Goal: Task Accomplishment & Management: Manage account settings

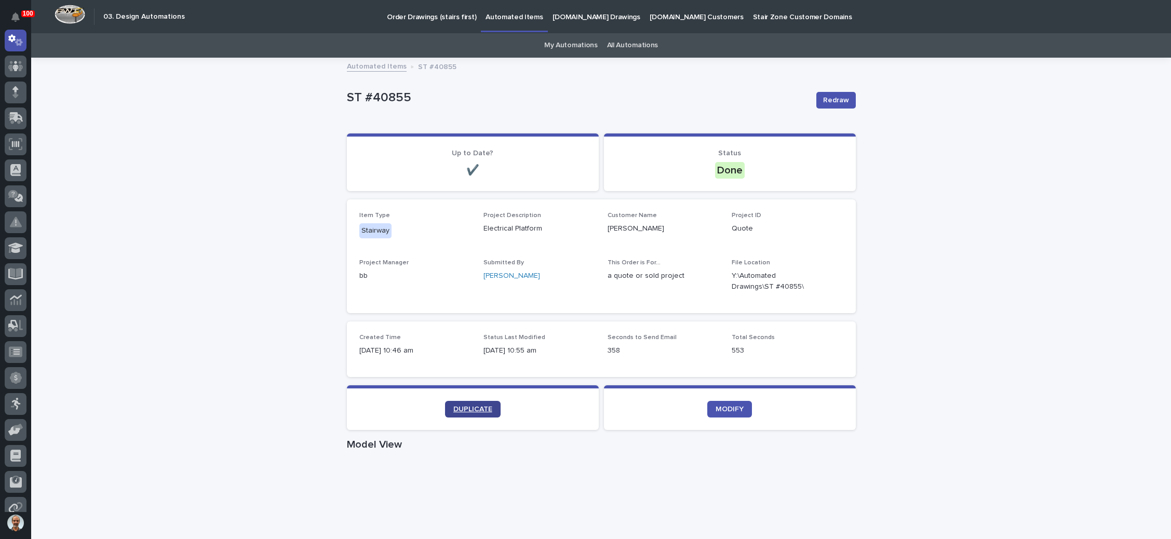
click at [468, 408] on span "DUPLICATE" at bounding box center [472, 409] width 39 height 7
click at [405, 12] on p "Order Drawings (stairs first)" at bounding box center [431, 11] width 89 height 22
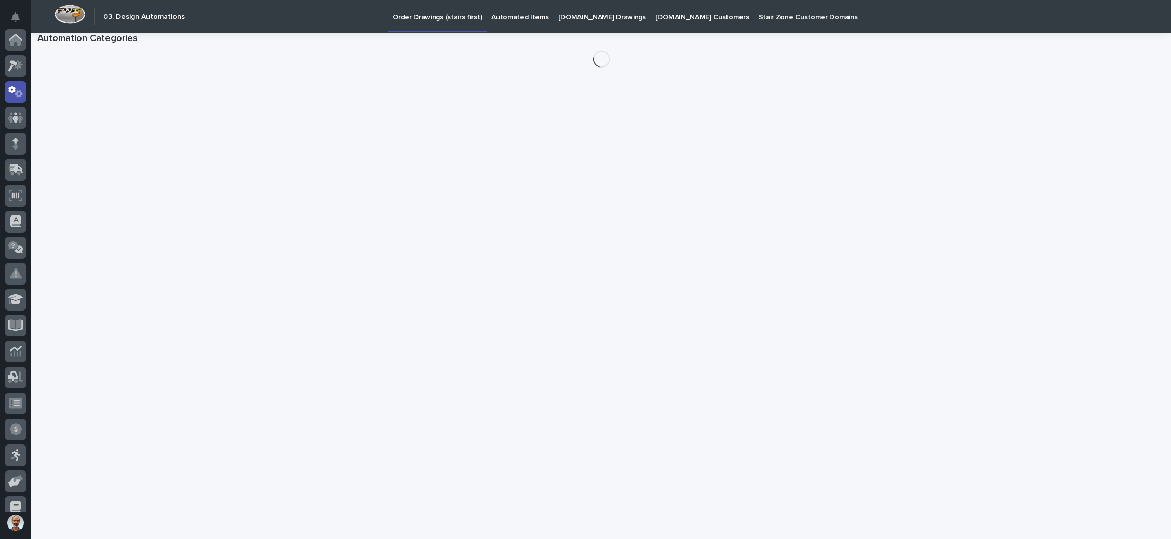
scroll to position [51, 0]
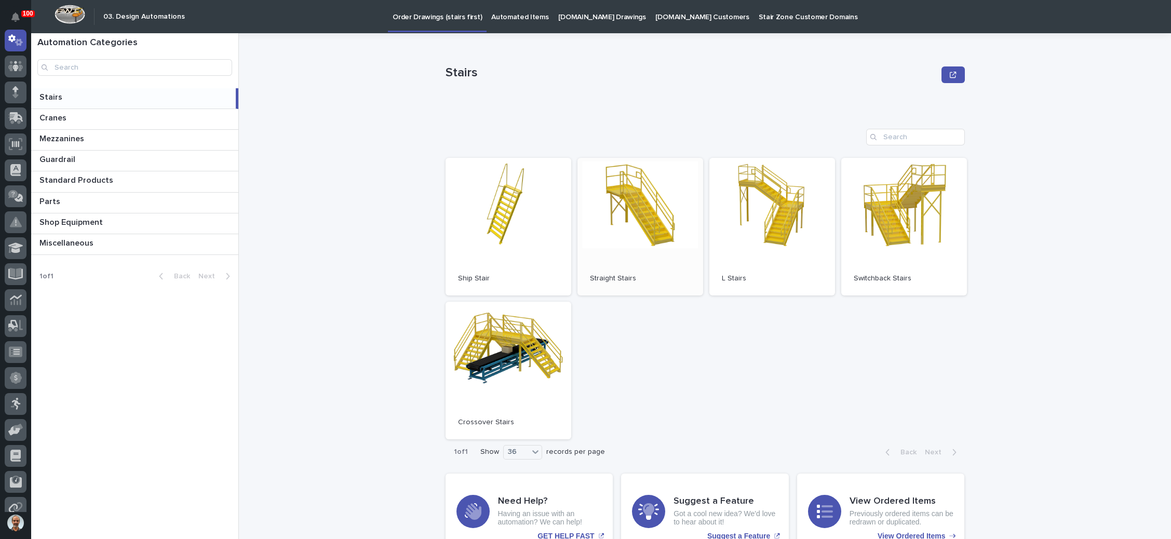
click at [650, 236] on link "Open" at bounding box center [641, 227] width 126 height 138
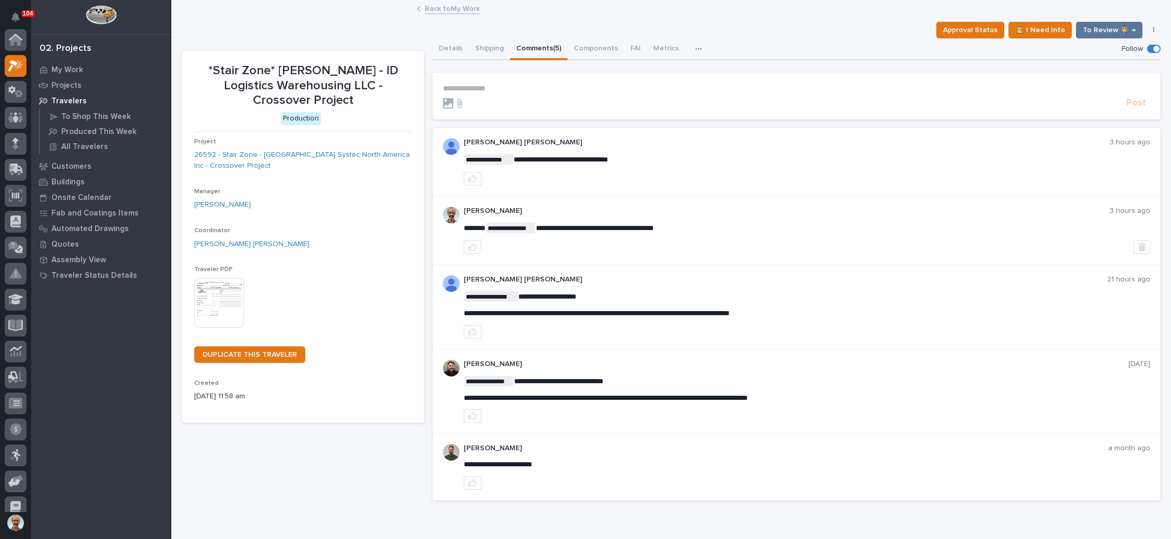
scroll to position [25, 0]
click at [442, 9] on link "Back to My Work" at bounding box center [452, 8] width 55 height 12
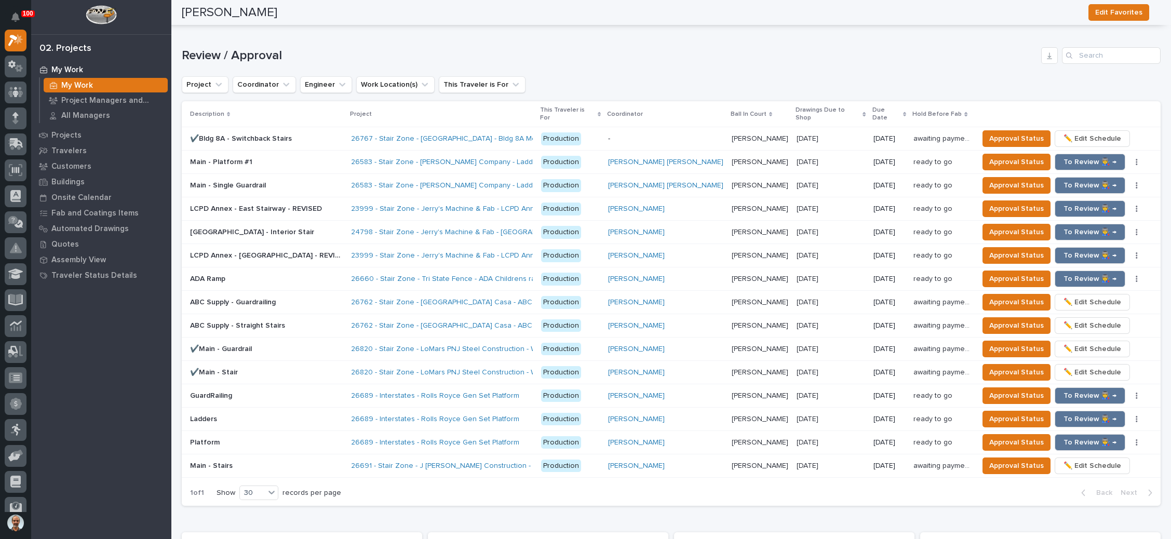
scroll to position [1013, 0]
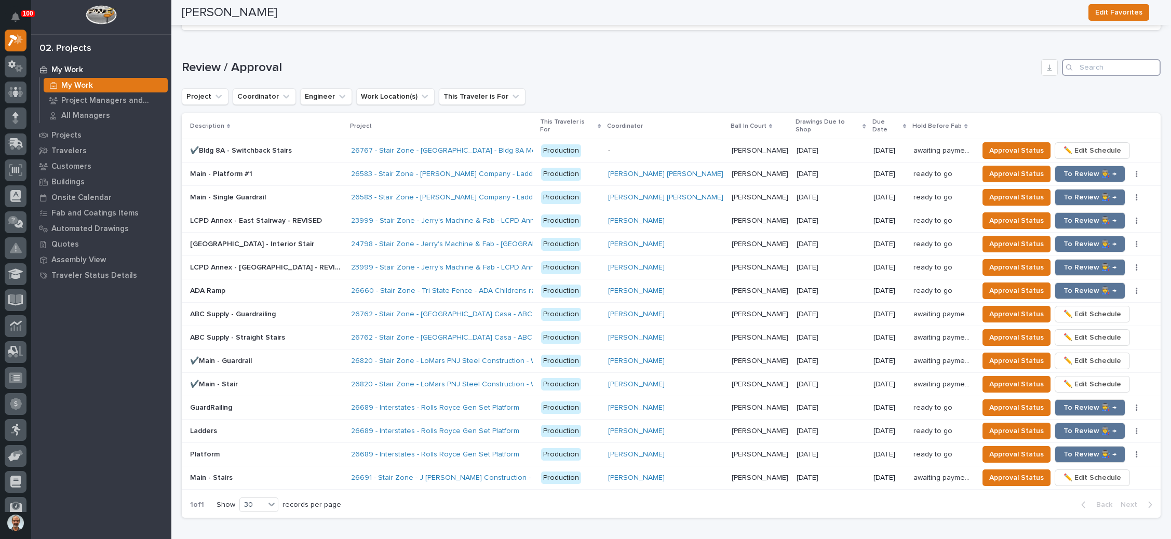
click at [1100, 59] on input "Search" at bounding box center [1111, 67] width 99 height 17
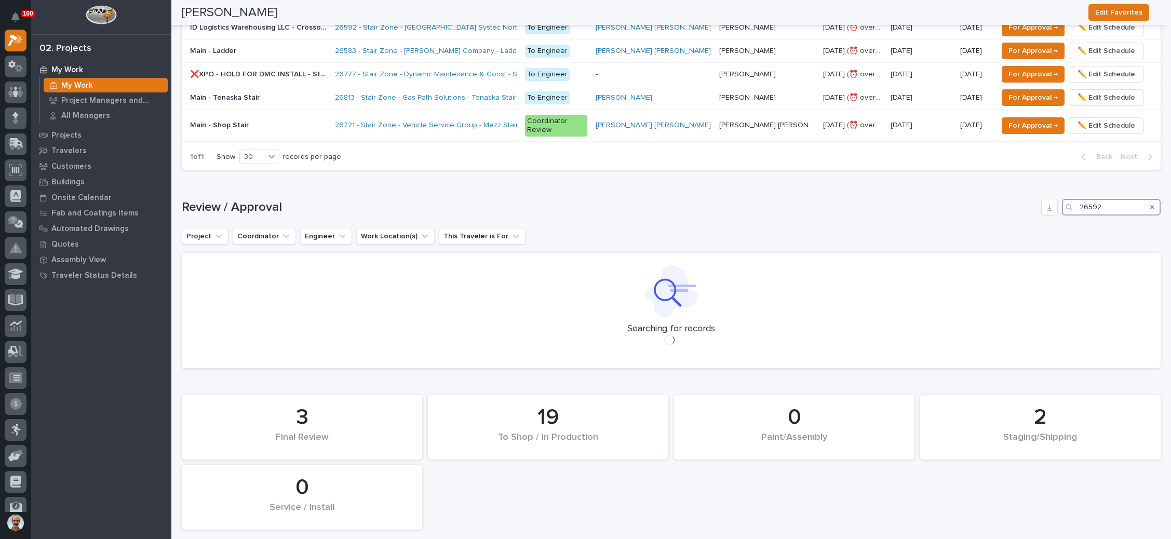
scroll to position [877, 0]
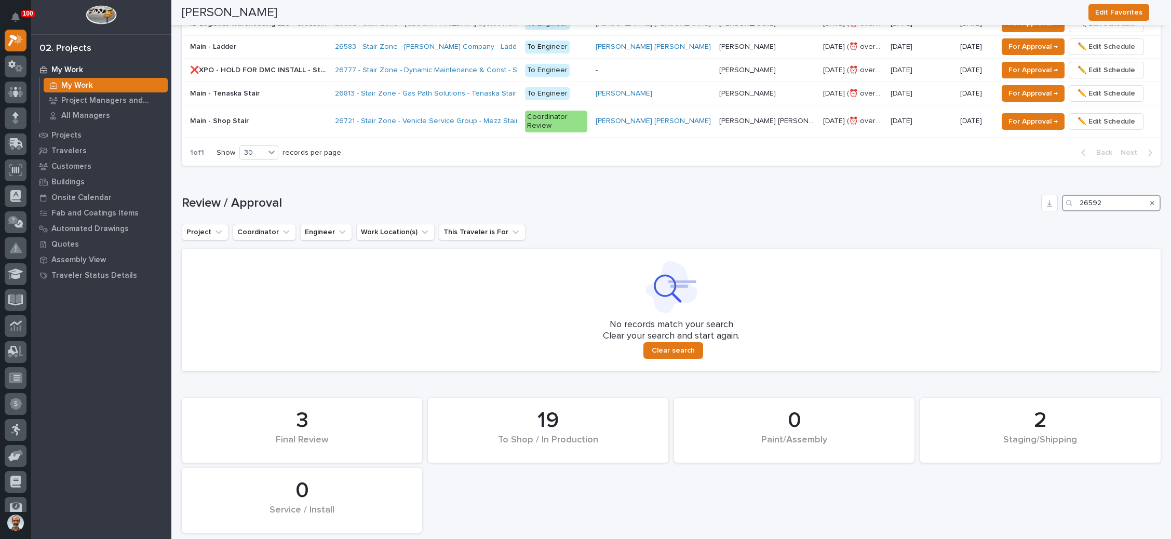
type input "26592"
click at [1150, 200] on icon "Search" at bounding box center [1152, 203] width 4 height 6
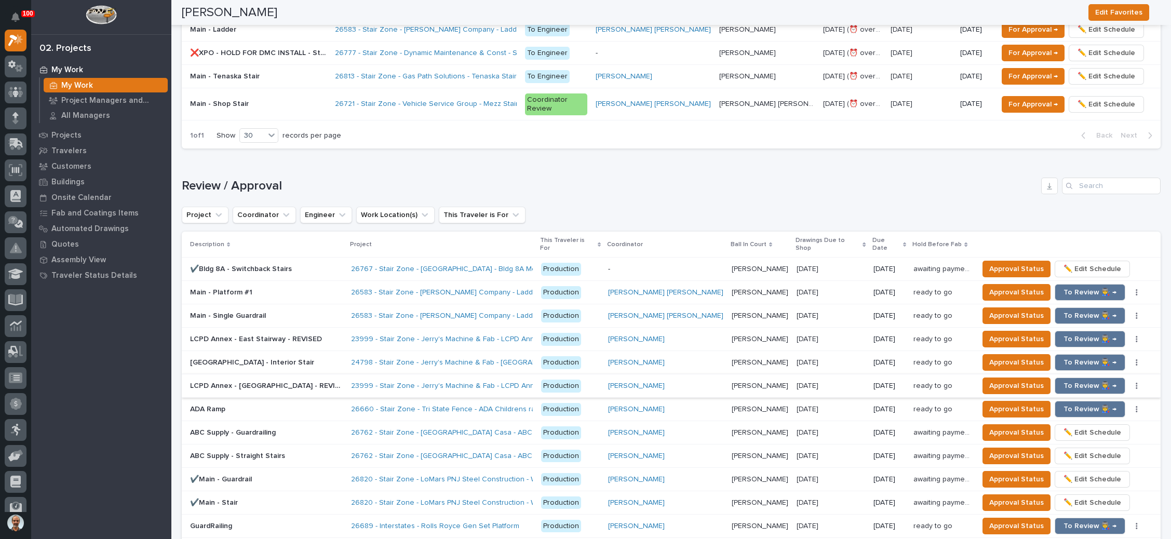
scroll to position [779, 0]
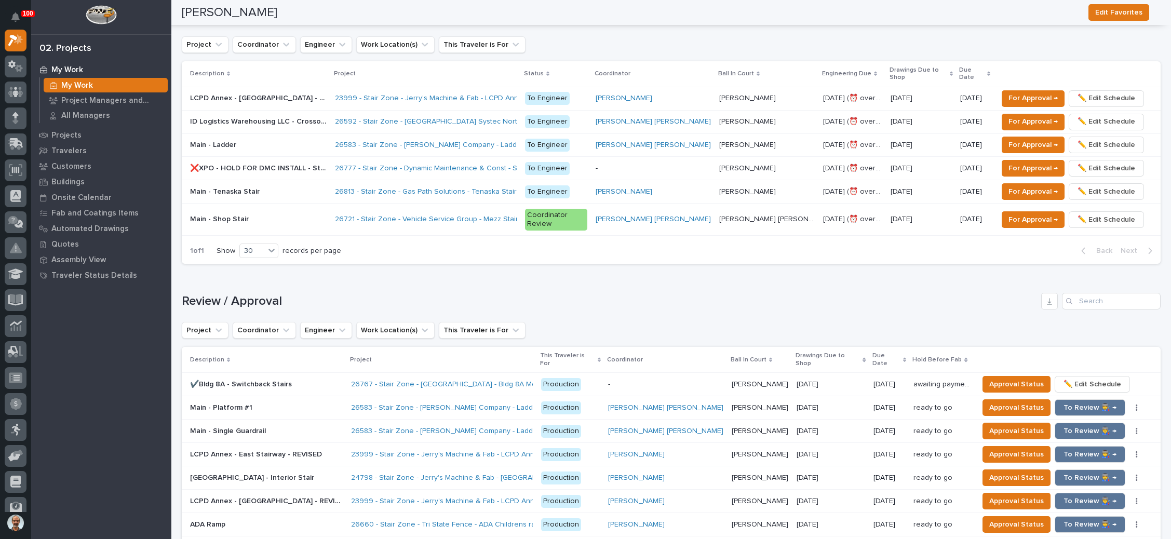
click at [749, 115] on p "Jacob Stayton" at bounding box center [748, 120] width 59 height 11
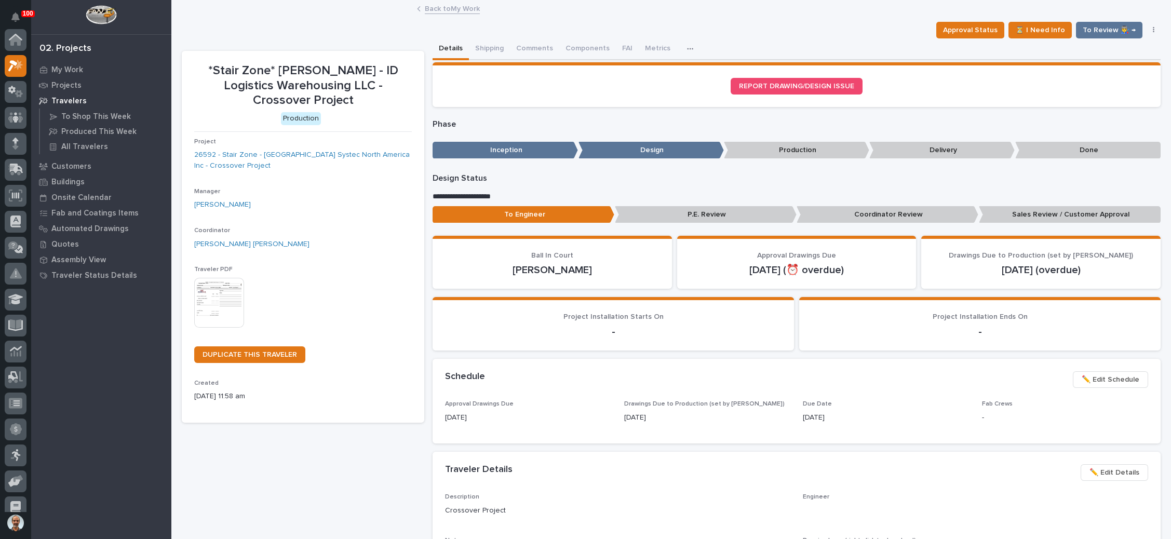
scroll to position [25, 0]
click at [551, 39] on button "Comments (5)" at bounding box center [539, 49] width 58 height 22
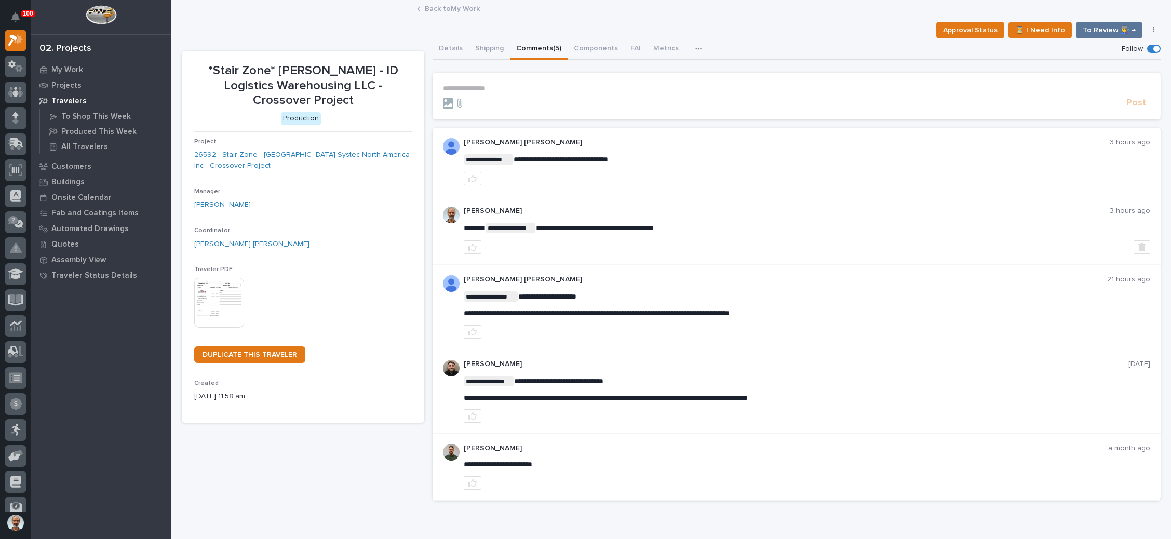
click at [497, 87] on p "**********" at bounding box center [796, 88] width 707 height 9
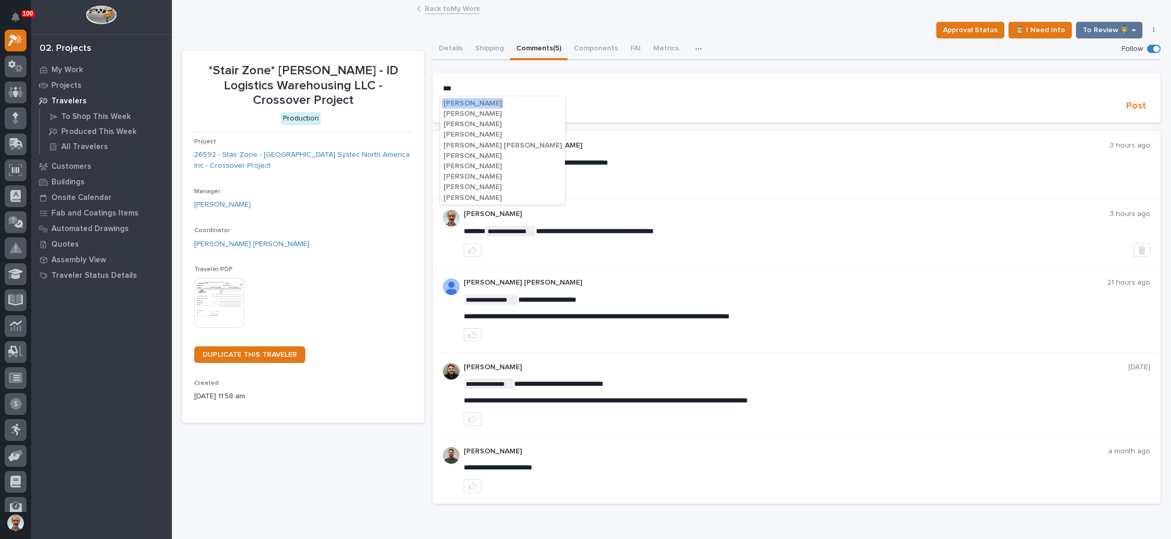
click at [477, 143] on span "Ben Lee Miller" at bounding box center [503, 145] width 118 height 7
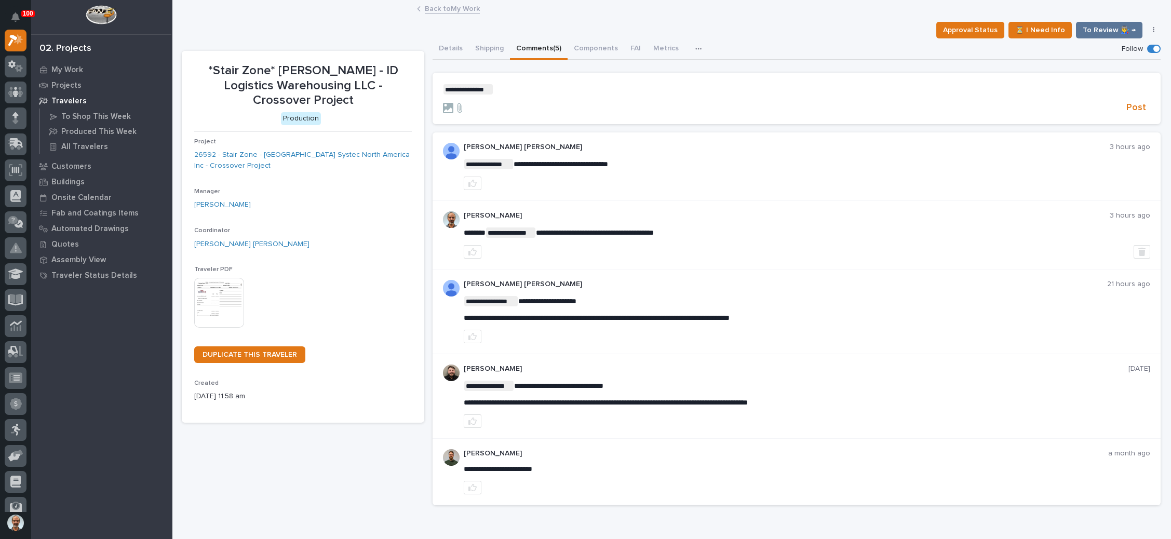
click at [519, 90] on p "**********" at bounding box center [796, 89] width 707 height 10
click at [531, 121] on span "Jacob Stayton" at bounding box center [524, 124] width 58 height 7
click at [565, 86] on p "**********" at bounding box center [796, 89] width 707 height 10
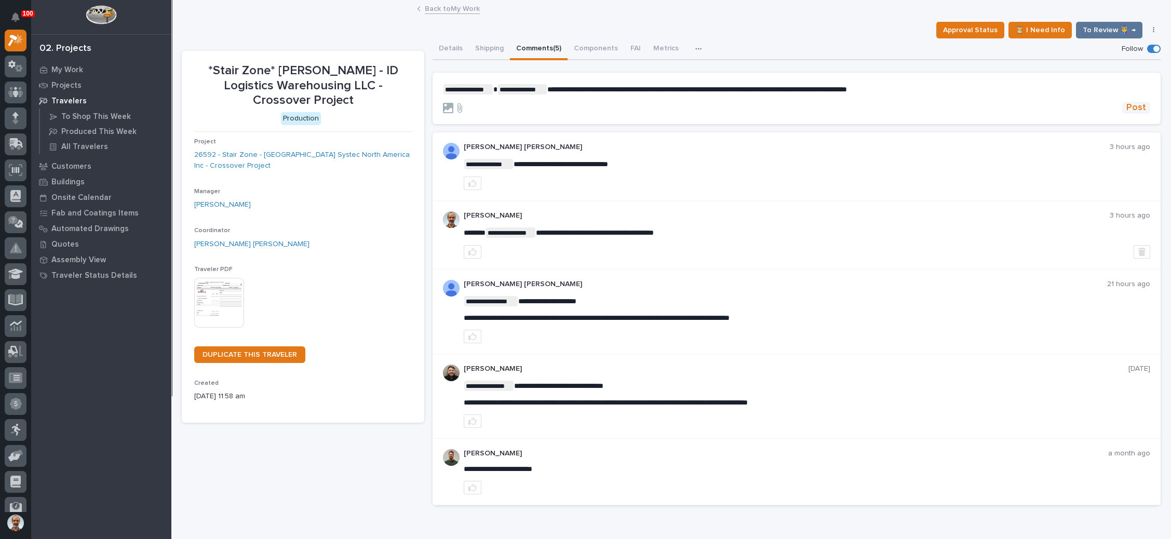
click at [1127, 104] on span "Post" at bounding box center [1137, 108] width 20 height 12
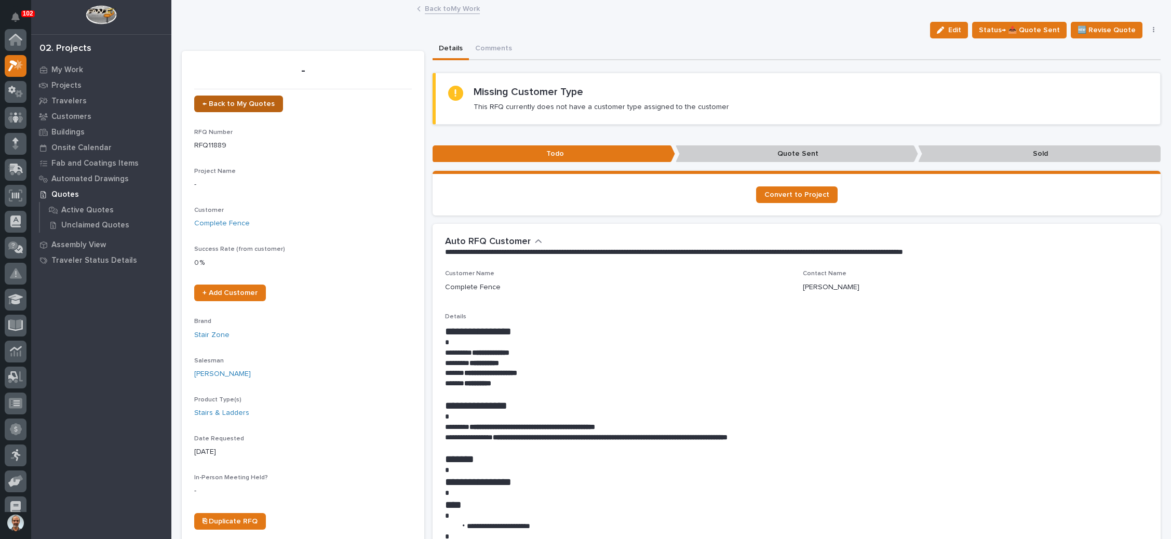
scroll to position [25, 0]
click at [238, 98] on link "← Back to My Quotes" at bounding box center [238, 104] width 89 height 17
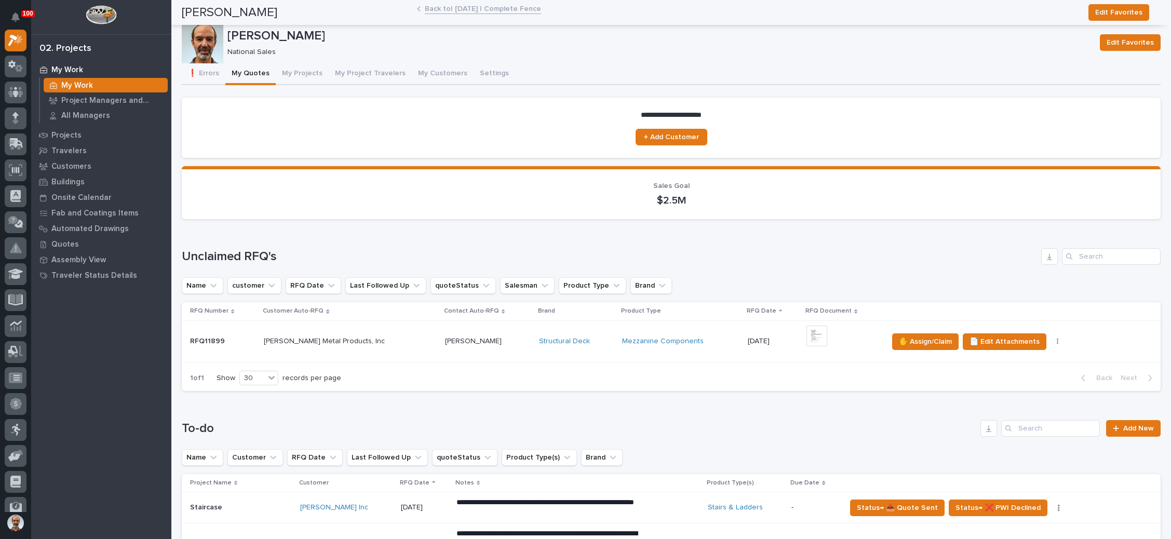
scroll to position [312, 0]
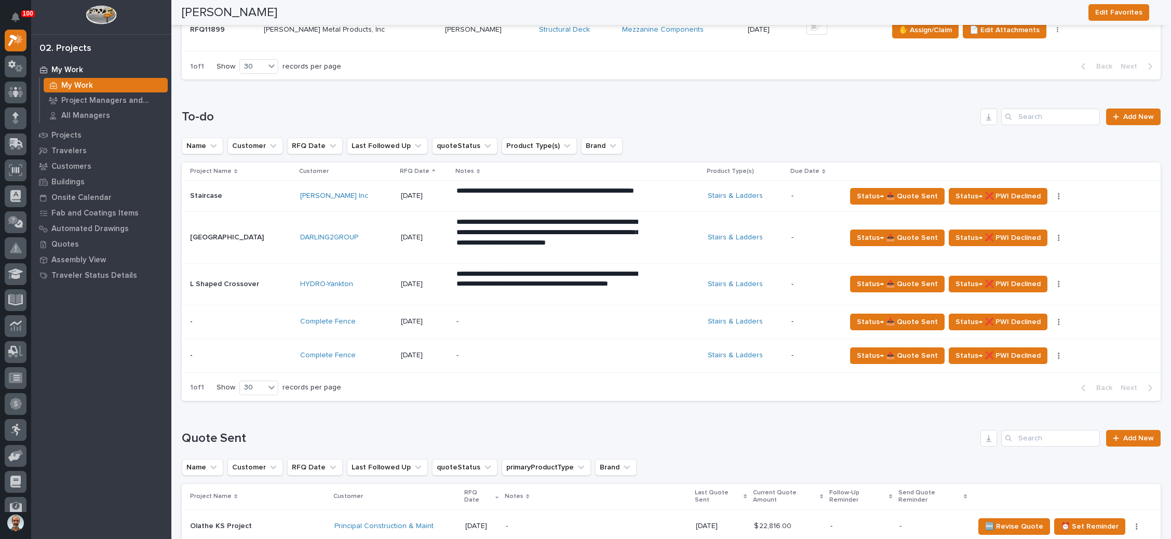
click at [520, 352] on p "-" at bounding box center [548, 355] width 182 height 9
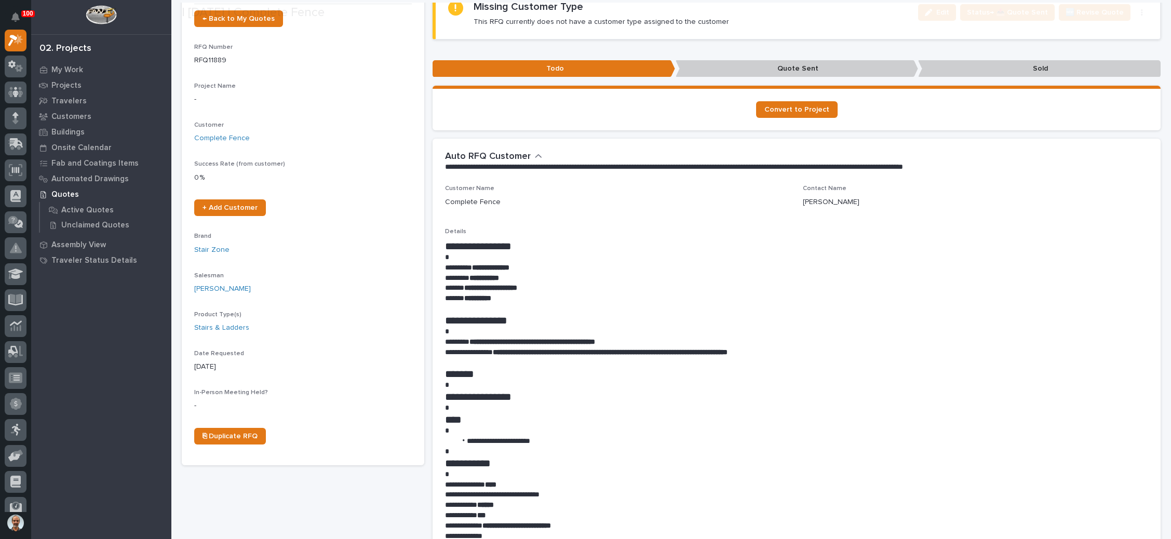
scroll to position [156, 0]
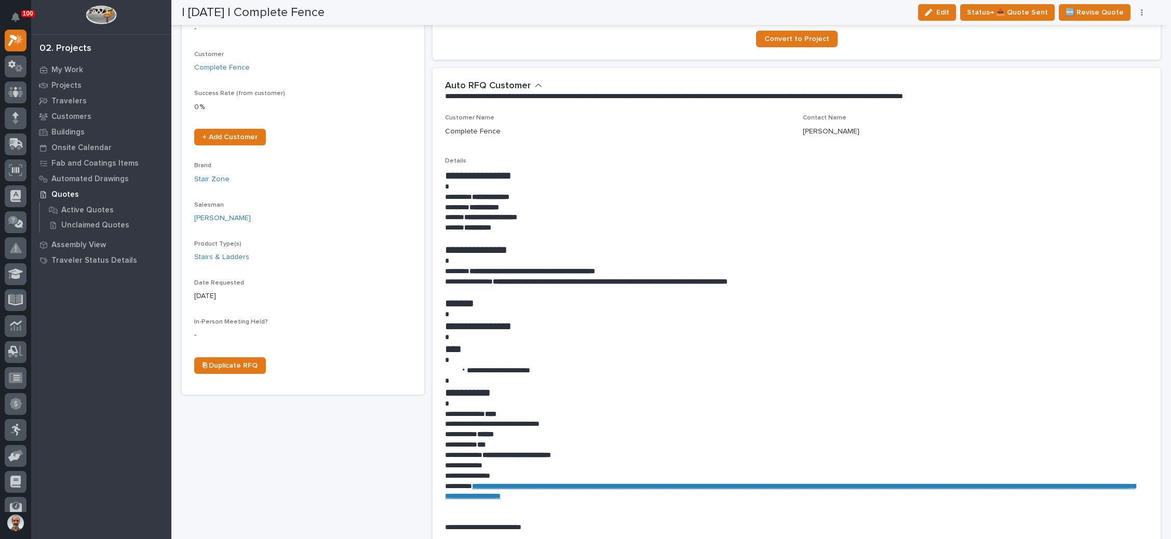
click at [909, 177] on h1 "**********" at bounding box center [792, 175] width 694 height 12
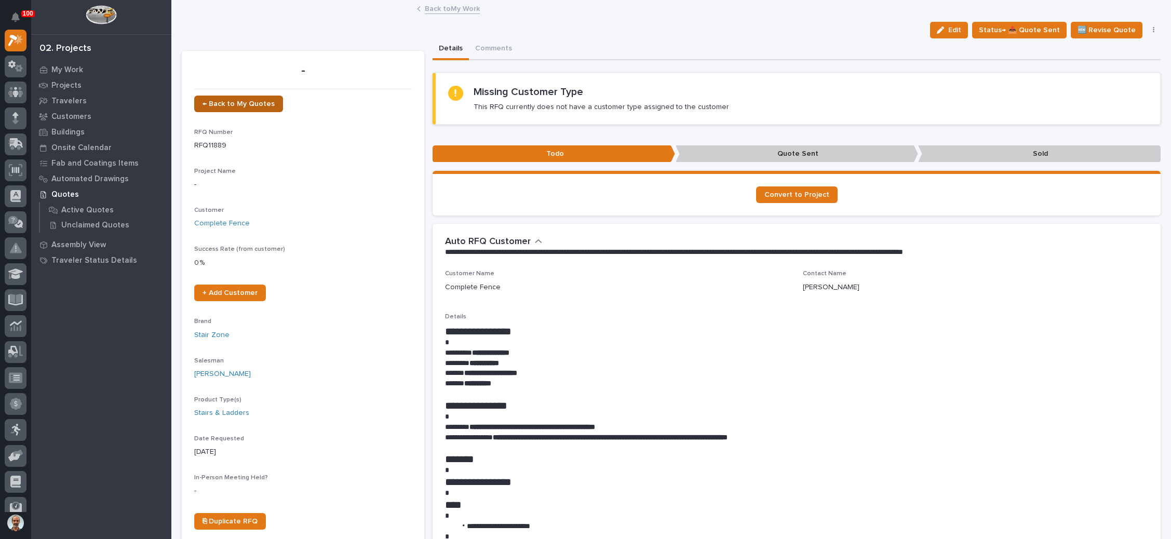
click at [258, 103] on span "← Back to My Quotes" at bounding box center [239, 103] width 72 height 7
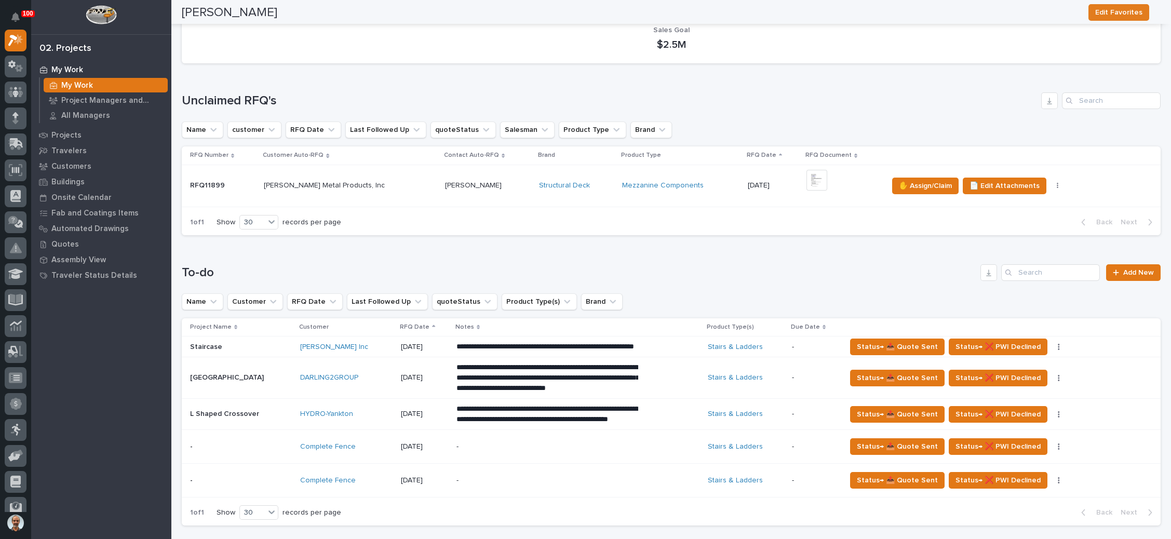
scroll to position [390, 0]
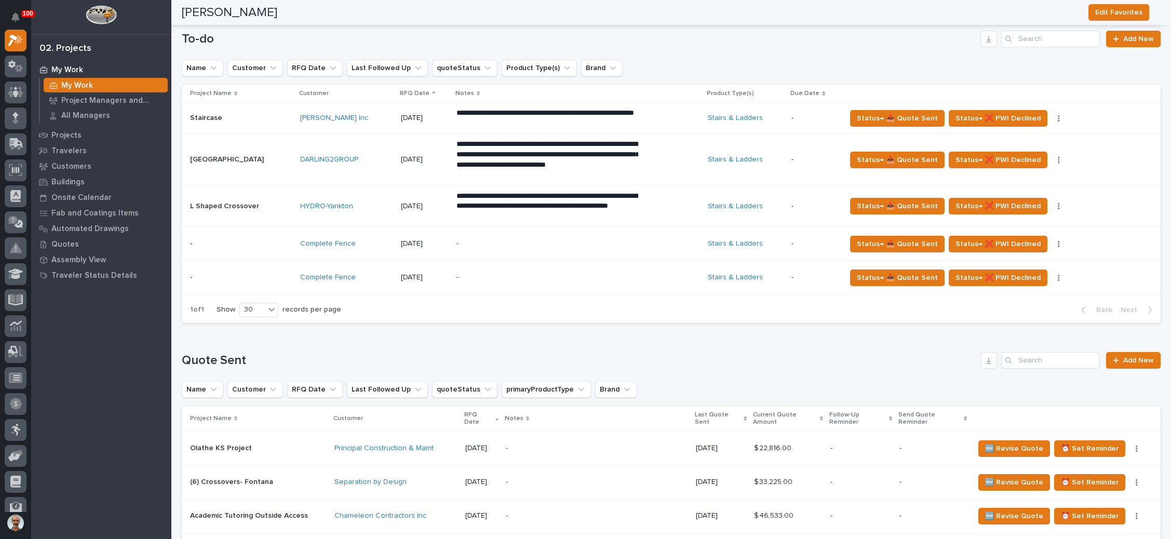
click at [623, 239] on p "-" at bounding box center [548, 243] width 182 height 9
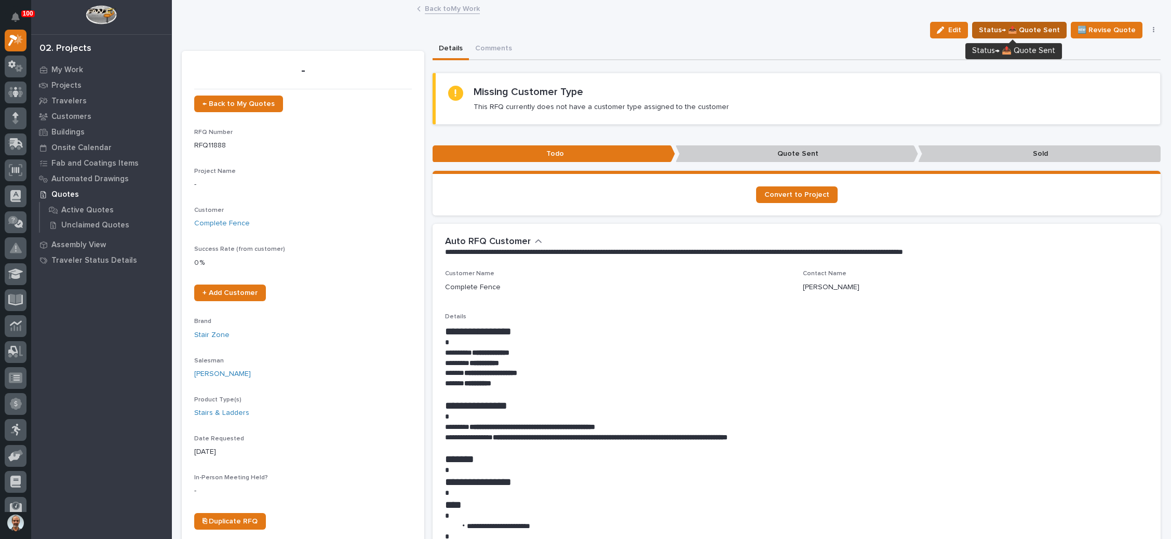
click at [1023, 31] on span "Status→ 📤 Quote Sent" at bounding box center [1019, 30] width 81 height 12
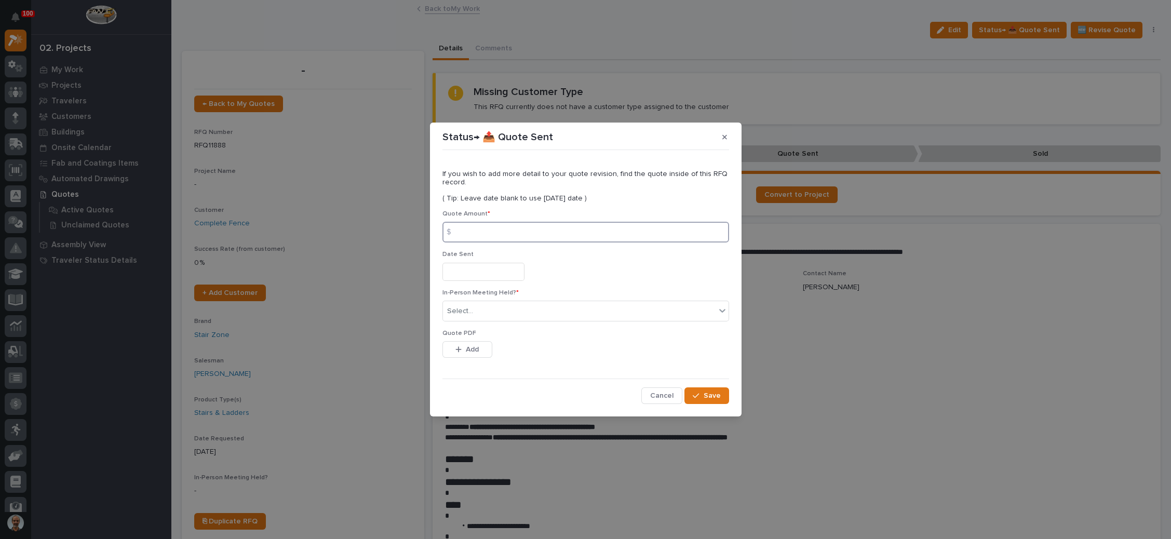
click at [508, 229] on input at bounding box center [586, 232] width 287 height 21
click at [489, 229] on input at bounding box center [586, 232] width 287 height 21
type input "10767"
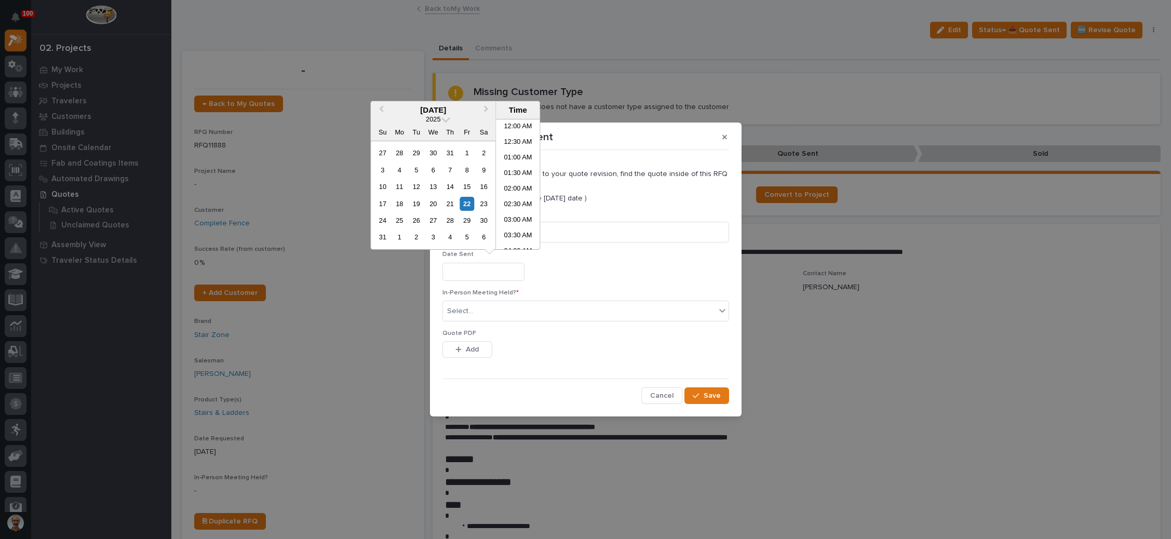
click at [483, 275] on input "text" at bounding box center [484, 272] width 82 height 18
click at [467, 202] on div "22" at bounding box center [467, 204] width 14 height 14
type input "**********"
click at [489, 313] on div "Select..." at bounding box center [579, 311] width 273 height 17
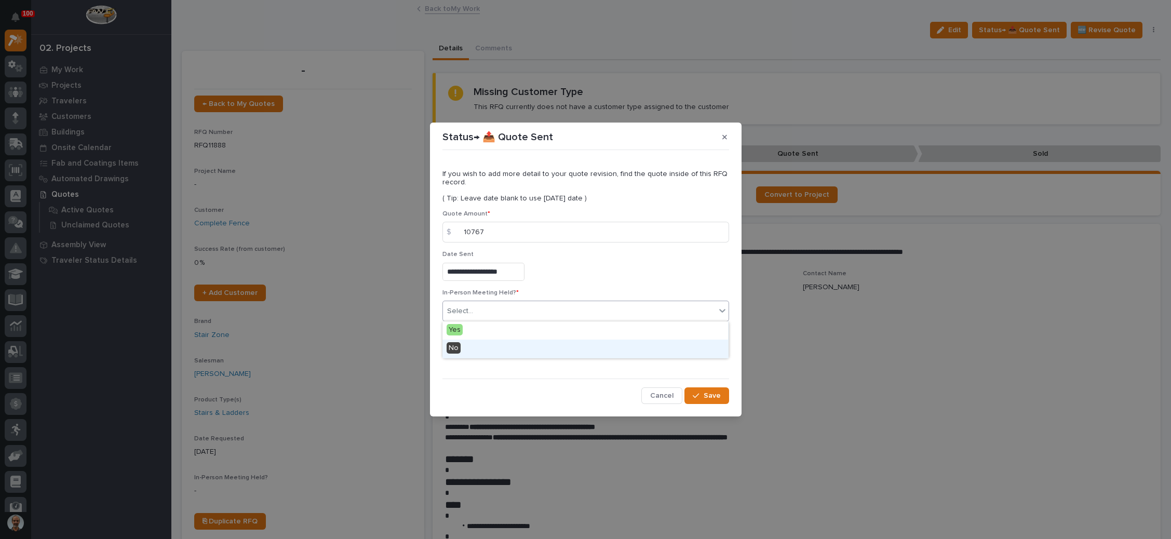
click at [471, 353] on div "No" at bounding box center [586, 349] width 286 height 18
click at [475, 346] on span "Add" at bounding box center [472, 349] width 13 height 9
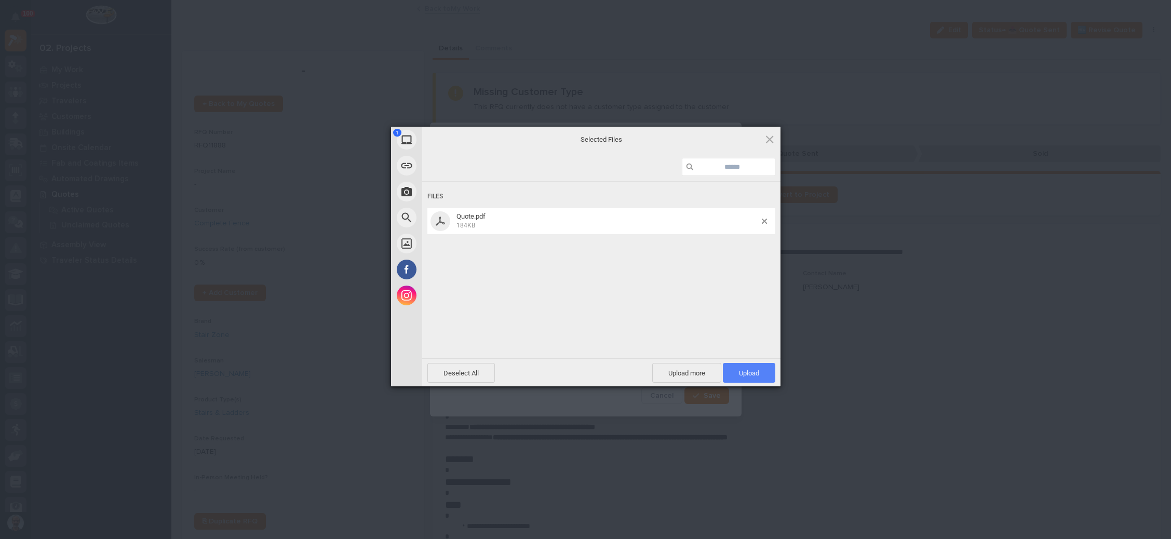
click at [744, 368] on span "Upload 1" at bounding box center [749, 373] width 52 height 20
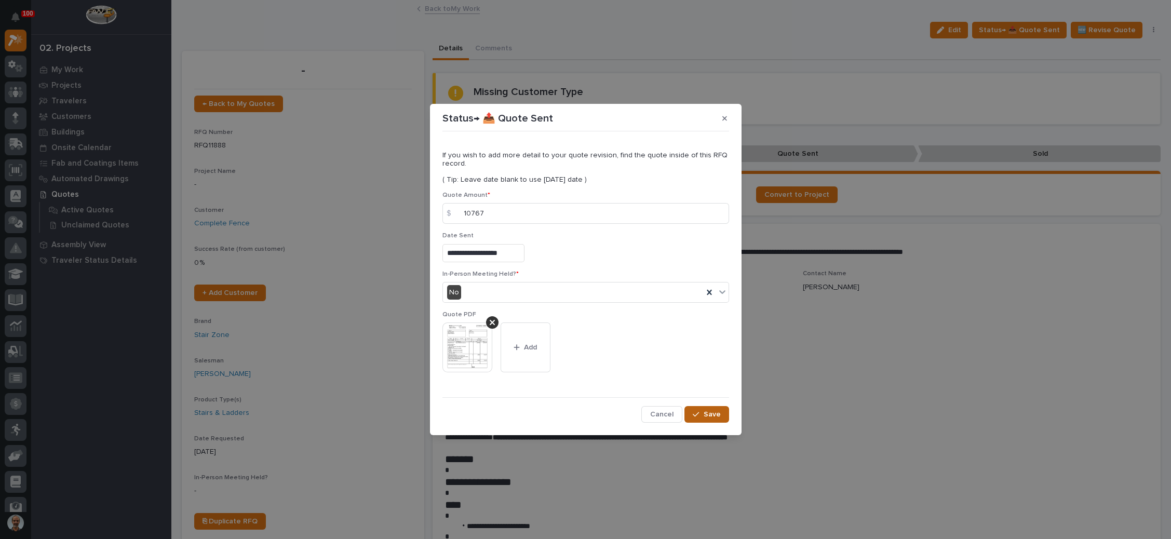
click at [708, 416] on span "Save" at bounding box center [712, 414] width 17 height 9
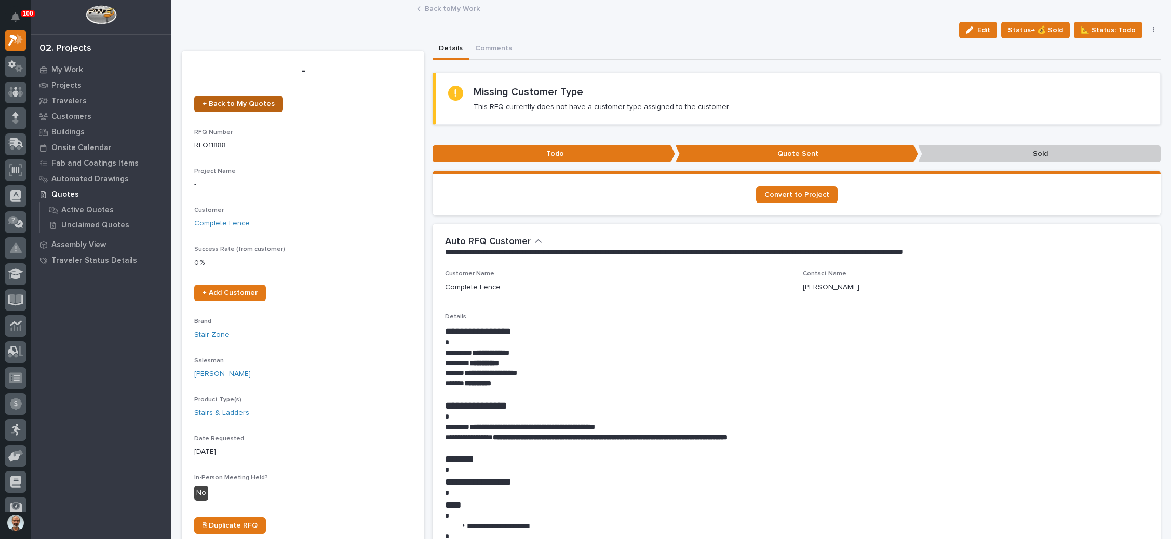
click at [230, 101] on span "← Back to My Quotes" at bounding box center [239, 103] width 72 height 7
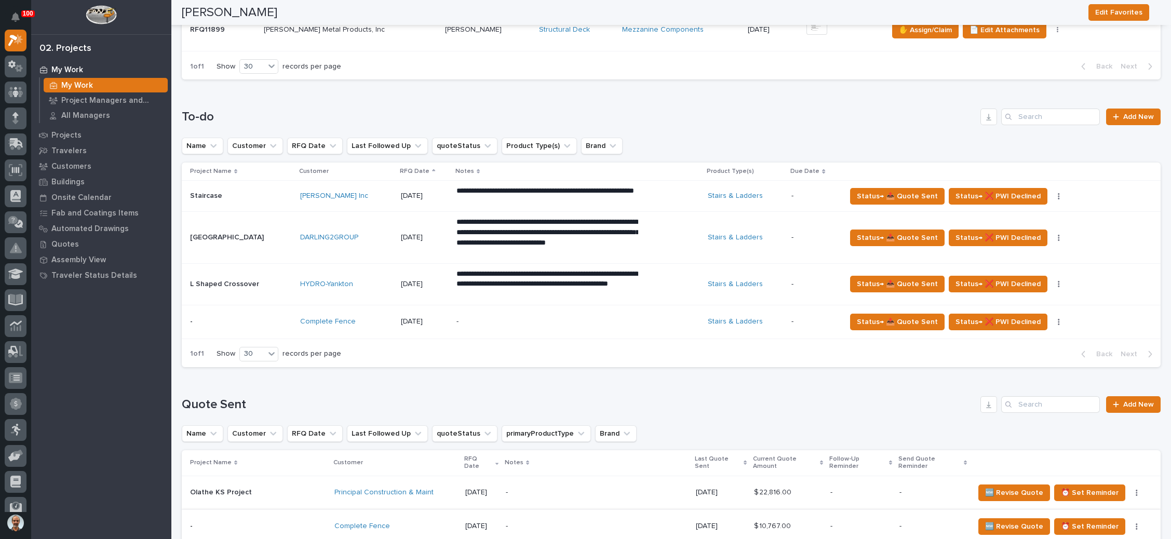
scroll to position [545, 0]
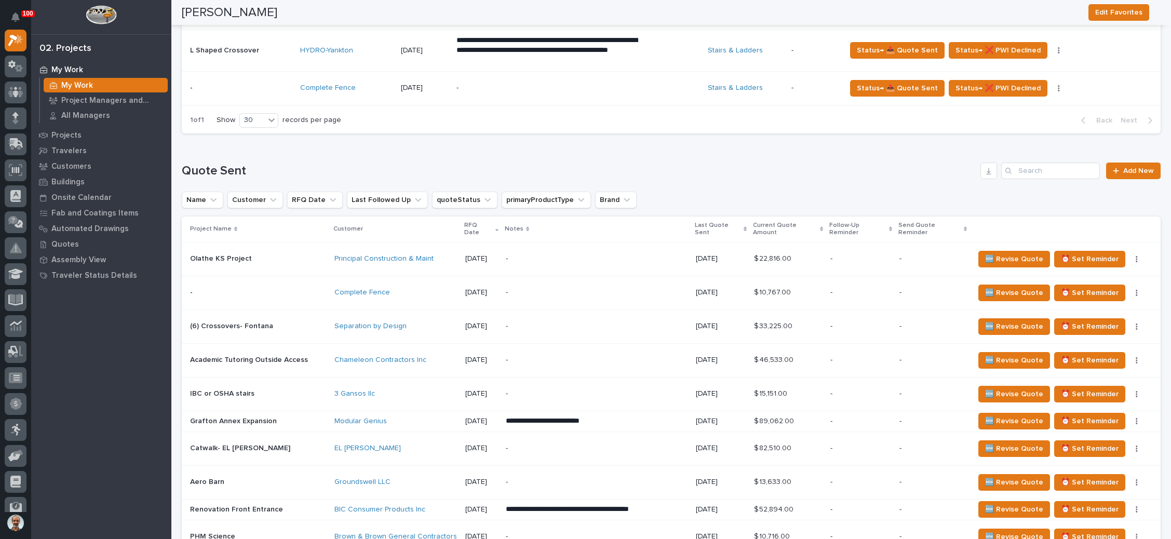
click at [563, 288] on p "-" at bounding box center [597, 292] width 182 height 9
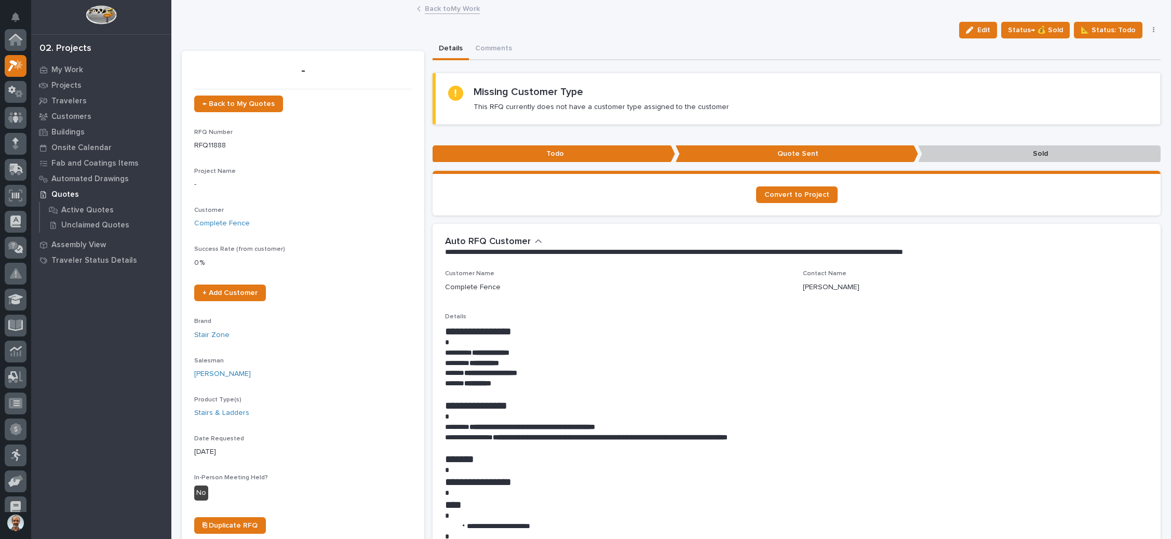
scroll to position [25, 0]
click at [983, 29] on span "Edit" at bounding box center [983, 29] width 13 height 9
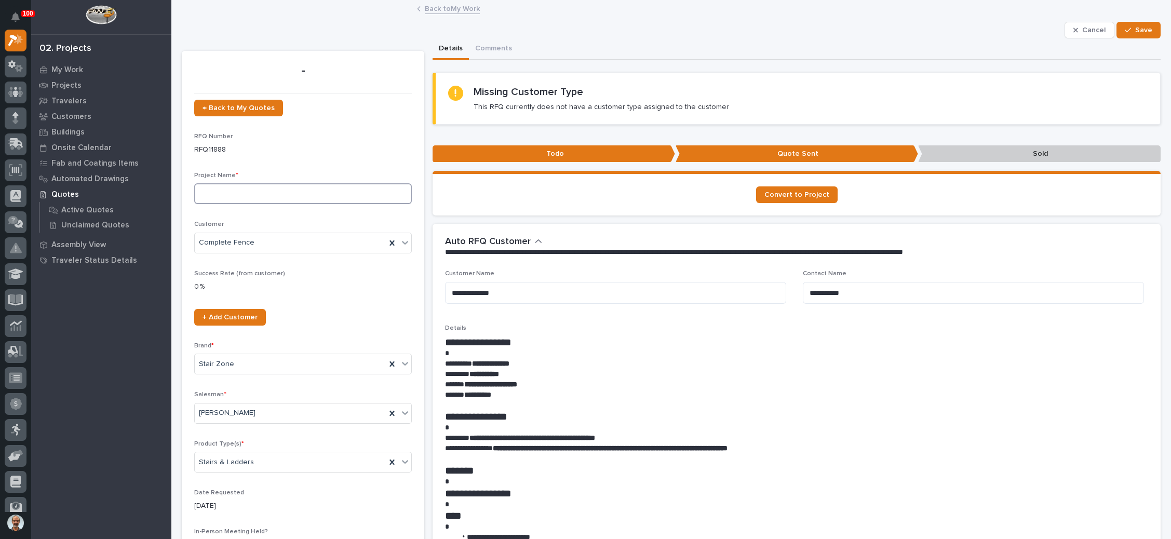
click at [243, 195] on input at bounding box center [303, 193] width 218 height 21
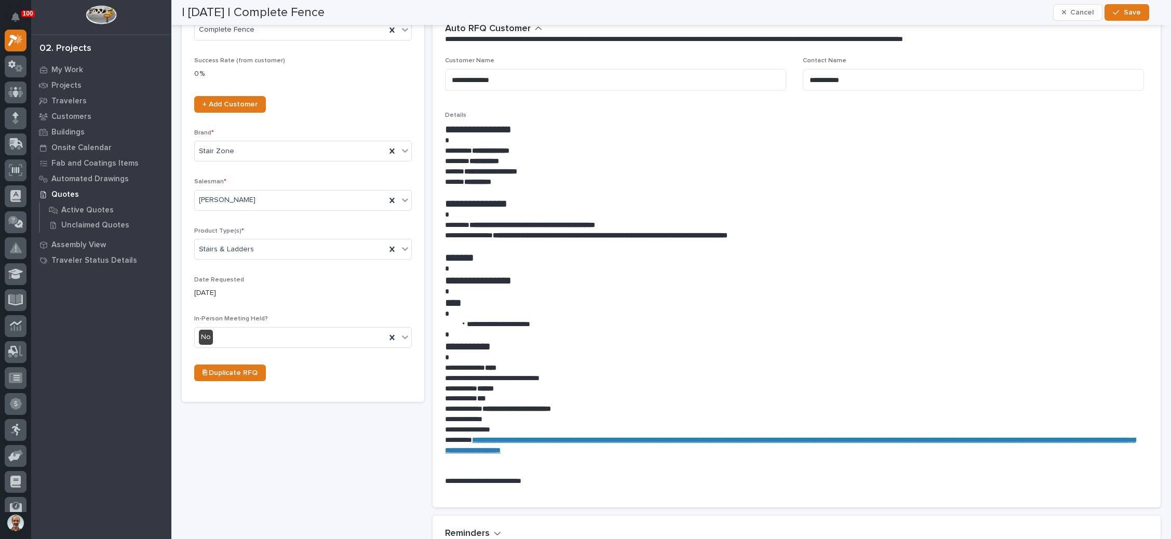
scroll to position [234, 0]
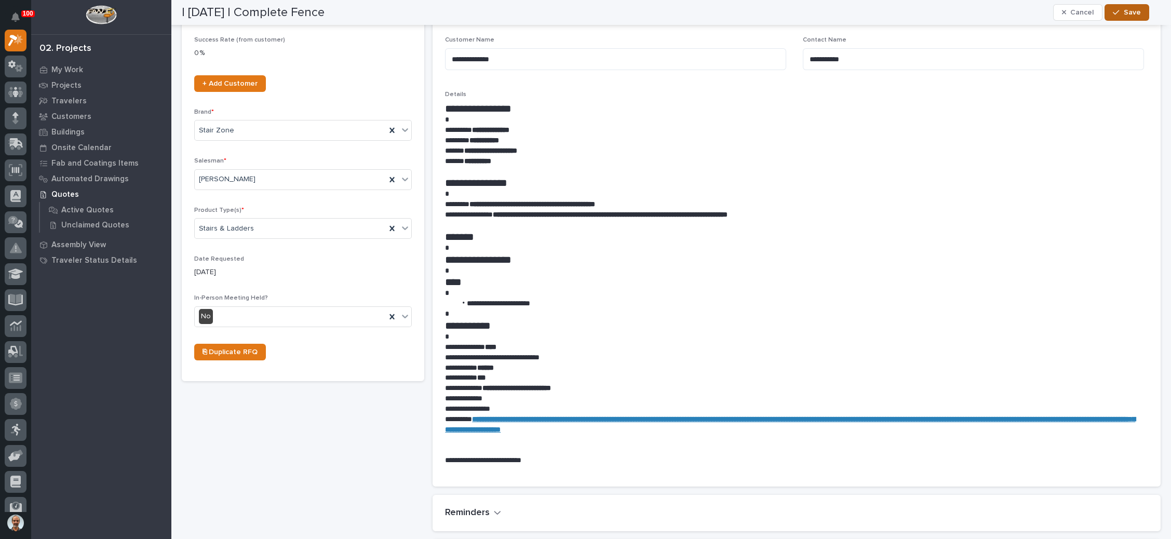
type input "St [PERSON_NAME] Condos"
click at [1127, 13] on span "Save" at bounding box center [1132, 12] width 17 height 9
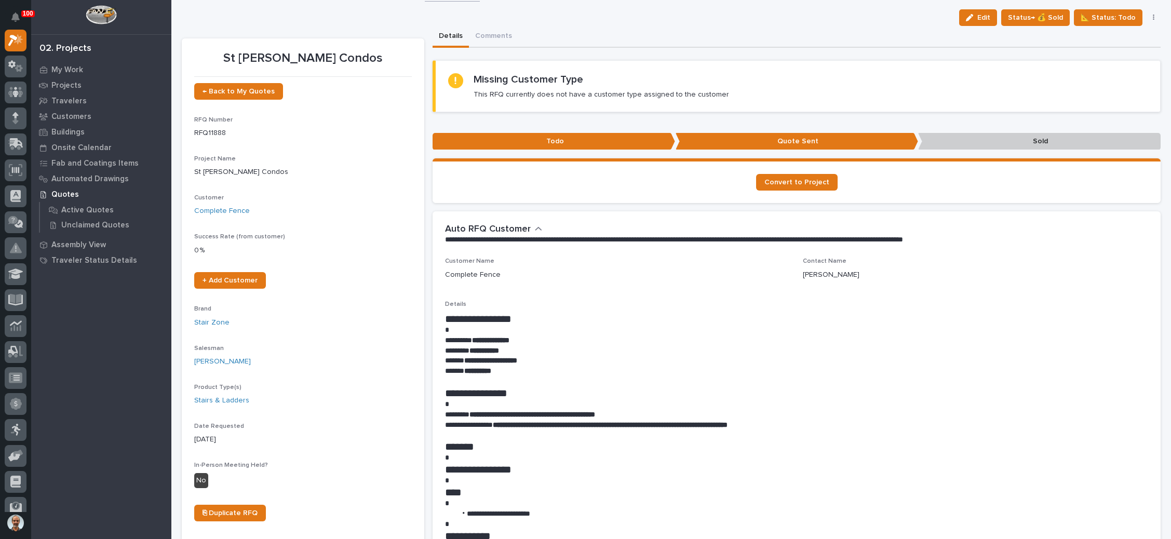
scroll to position [0, 0]
